Goal: Information Seeking & Learning: Learn about a topic

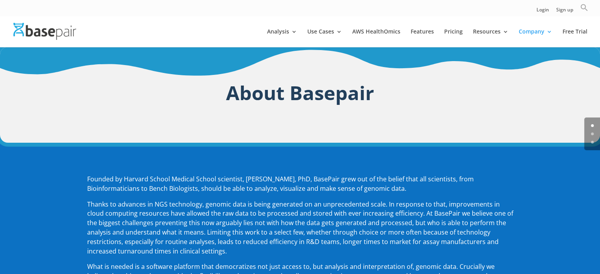
click at [584, 7] on icon "Search" at bounding box center [584, 8] width 8 height 8
click at [542, 21] on input "Search for:" at bounding box center [520, 23] width 108 height 14
type input "GATK"
click at [574, 16] on button "Search Button" at bounding box center [581, 23] width 14 height 14
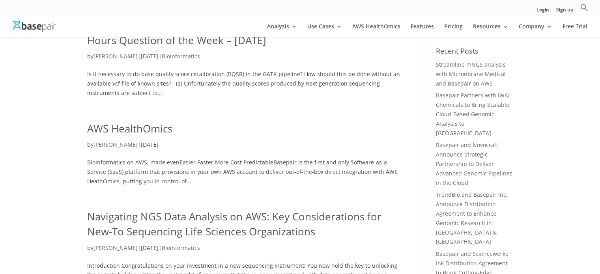
scroll to position [42, 0]
click at [186, 44] on link "BQSR recalibration in the GATK pipeline: Bioinformatics Office Hours Question o…" at bounding box center [235, 31] width 297 height 29
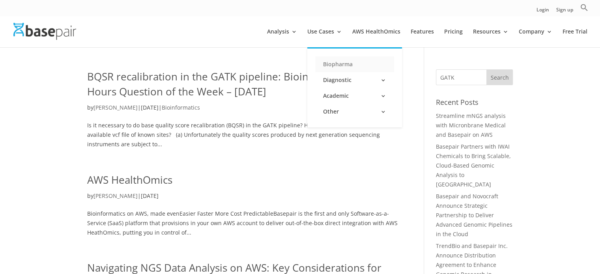
click at [341, 59] on link "Biopharma" at bounding box center [354, 64] width 79 height 16
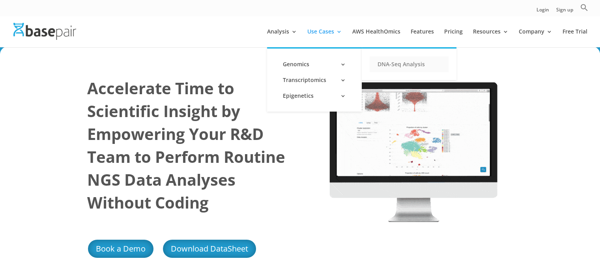
click at [418, 68] on link "DNA-Seq Analysis" at bounding box center [409, 64] width 79 height 16
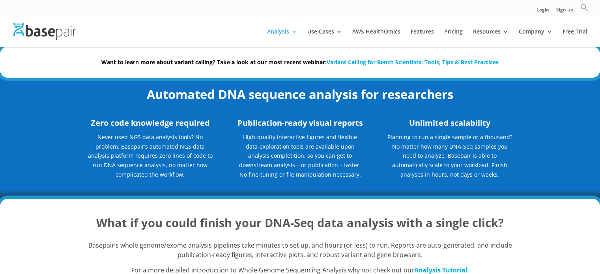
click at [584, 7] on icon "Search" at bounding box center [584, 8] width 8 height 8
click at [494, 65] on link "Variant Calling for Bench Scientists: Tools, Tips & Best Practices" at bounding box center [413, 61] width 172 height 7
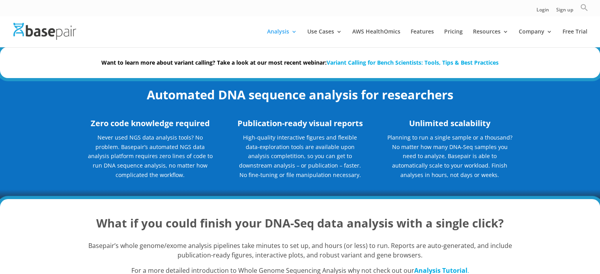
click at [583, 9] on icon "Search" at bounding box center [584, 7] width 7 height 7
click at [511, 22] on input "Search for:" at bounding box center [520, 23] width 108 height 14
type input "M"
type input "Manta"
click at [574, 16] on button "Search Button" at bounding box center [581, 23] width 14 height 14
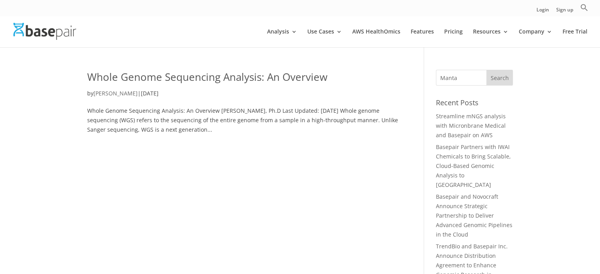
click at [262, 77] on link "Whole Genome Sequencing Analysis: An Overview" at bounding box center [207, 77] width 240 height 14
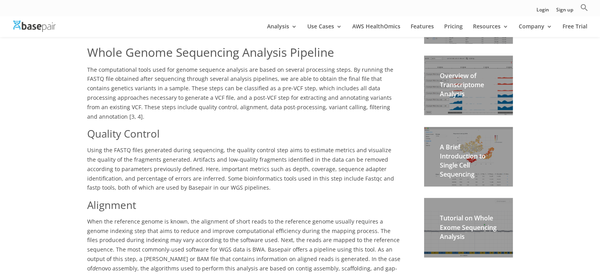
scroll to position [39, 0]
